Goal: Information Seeking & Learning: Learn about a topic

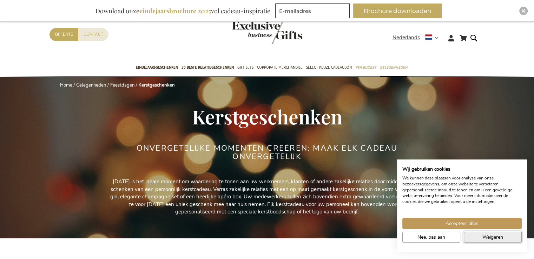
click at [477, 236] on button "Weigeren" at bounding box center [492, 237] width 58 height 11
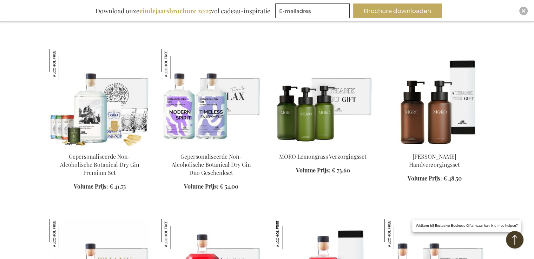
scroll to position [2433, 0]
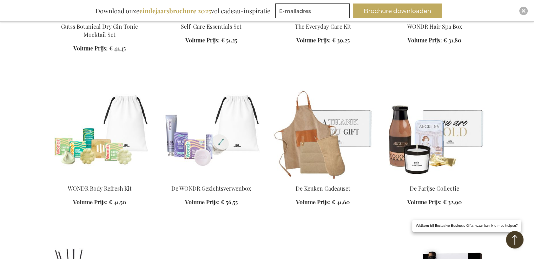
scroll to position [3557, 0]
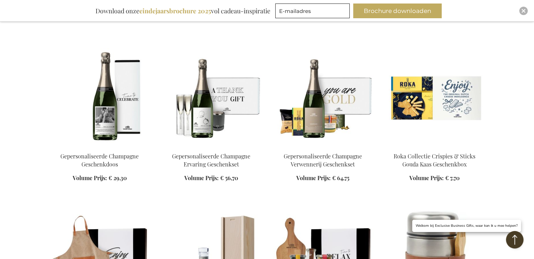
scroll to position [4367, 0]
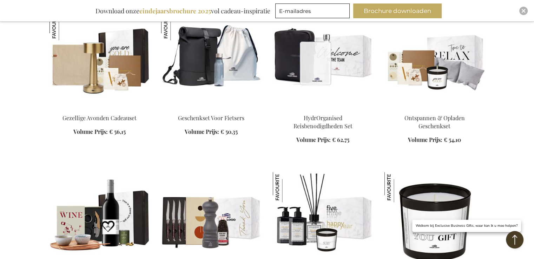
scroll to position [5537, 0]
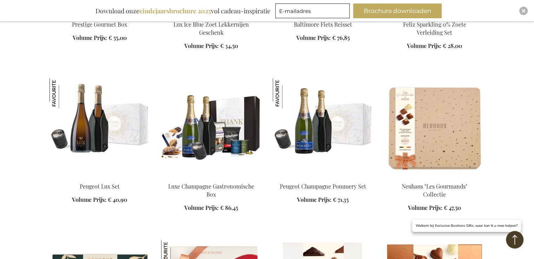
scroll to position [6196, 0]
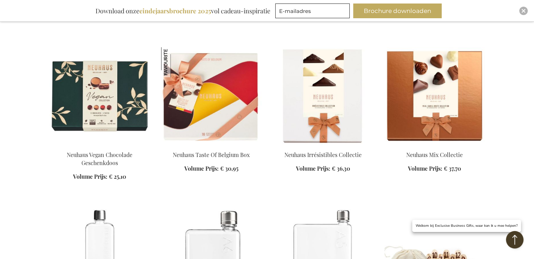
scroll to position [6363, 0]
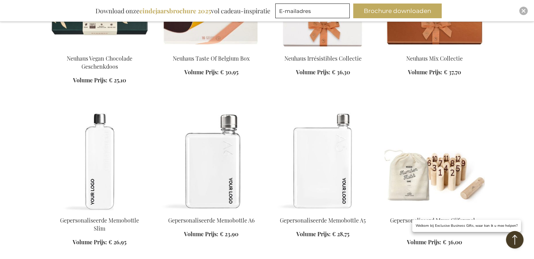
scroll to position [3315, 0]
